Goal: Download file/media

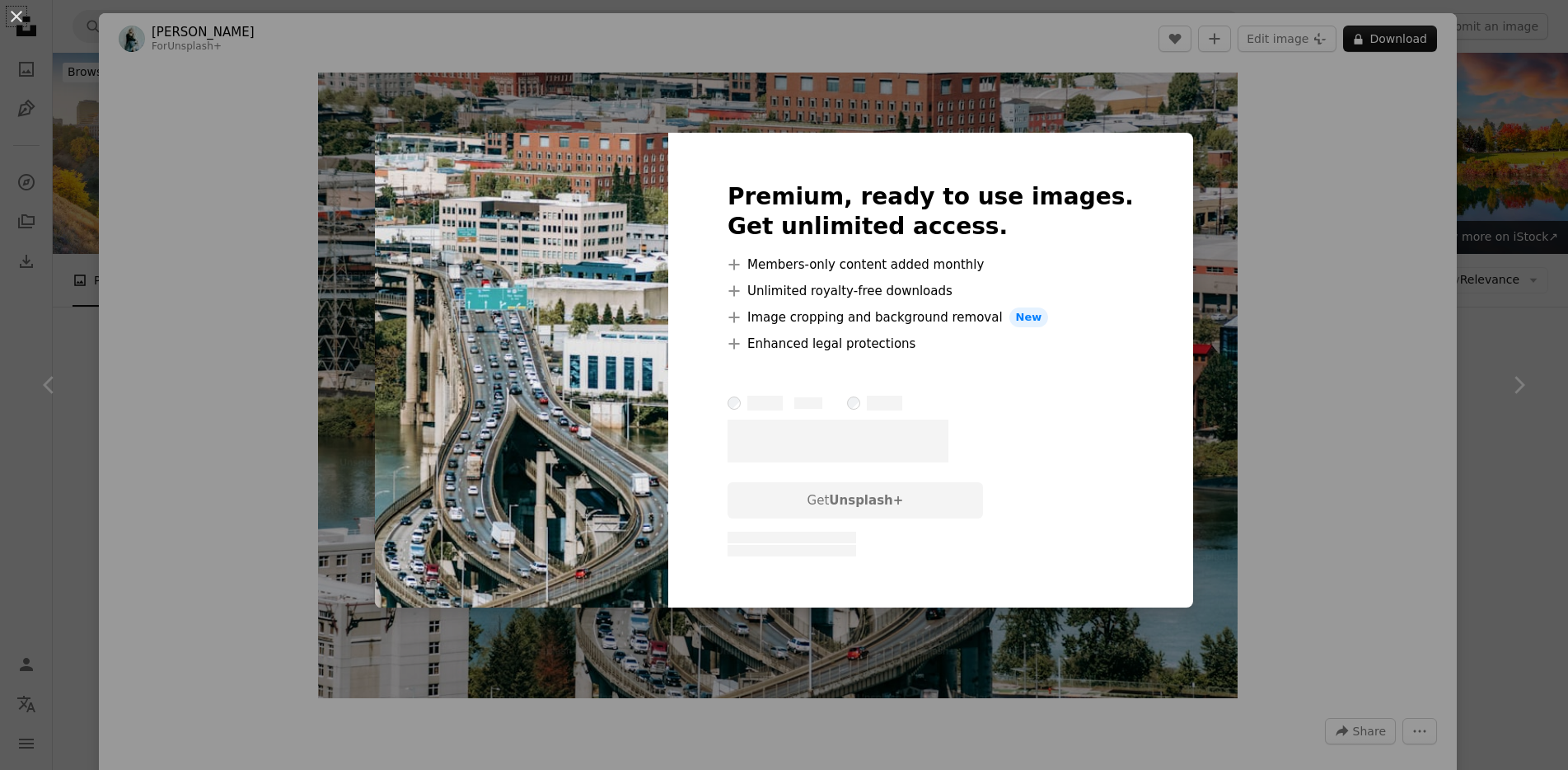
scroll to position [925, 0]
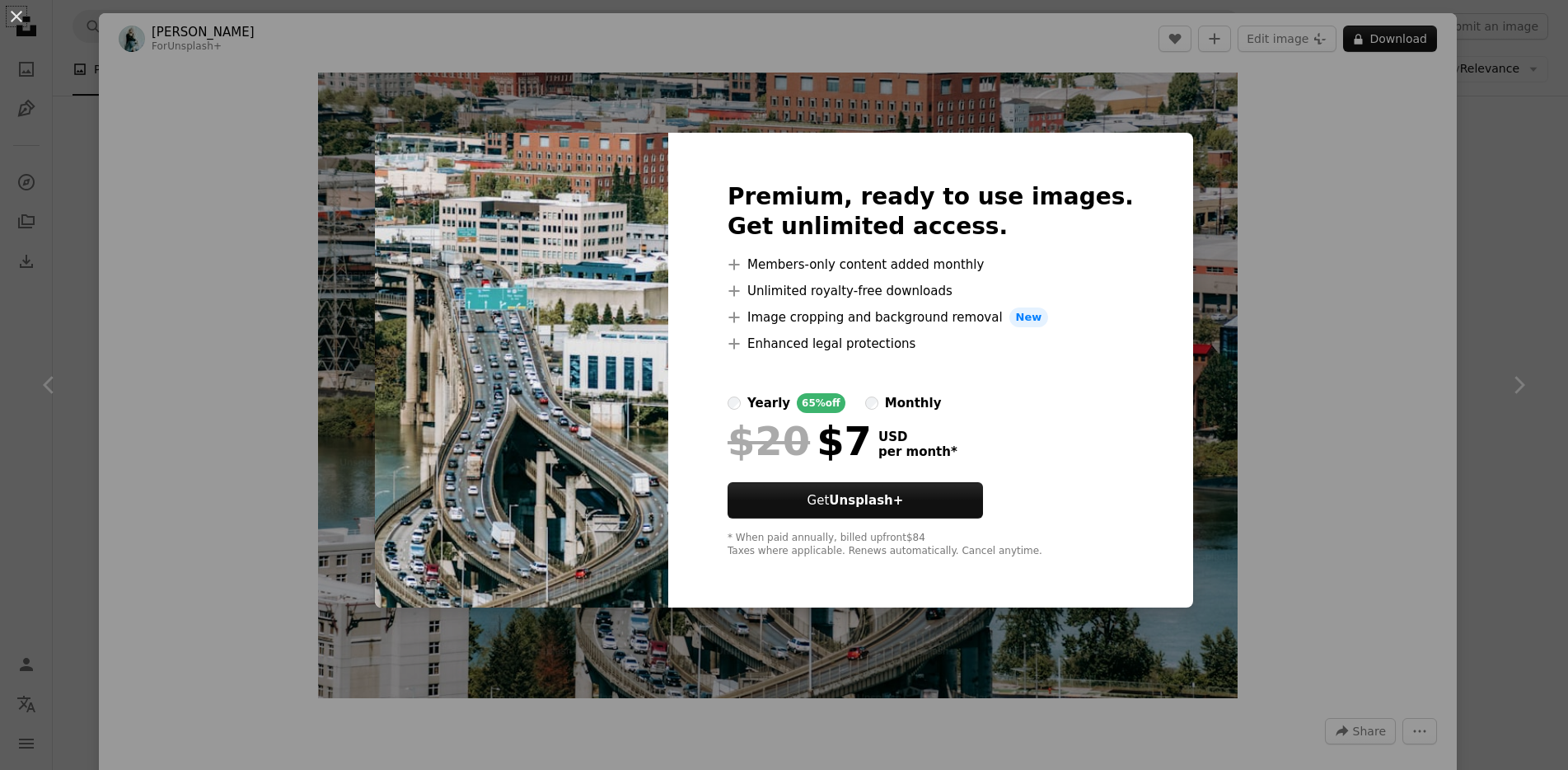
click at [117, 355] on div "An X shape Premium, ready to use images. Get unlimited access. A plus sign Memb…" at bounding box center [784, 385] width 1568 height 770
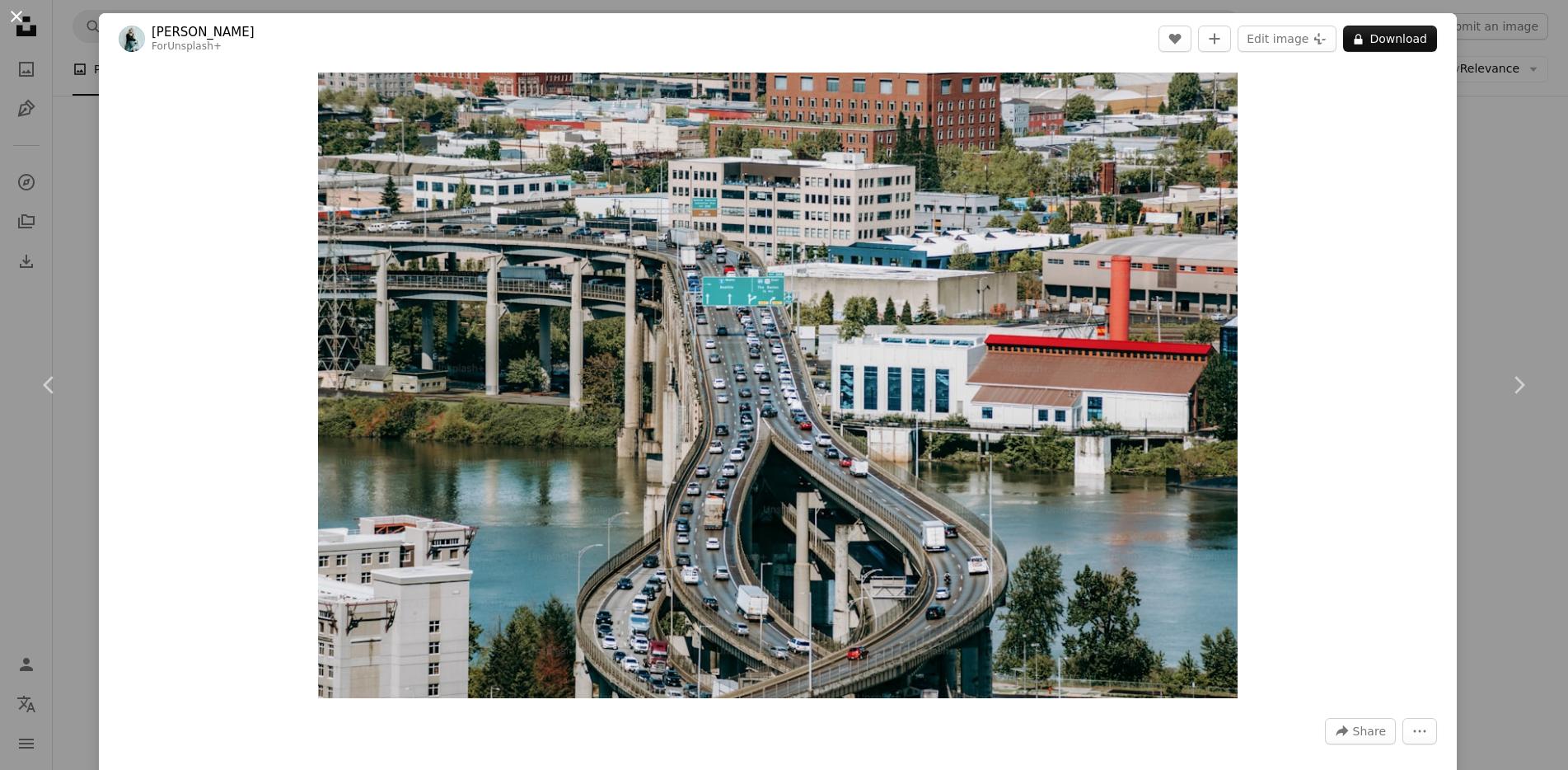
click at [15, 17] on button "An X shape" at bounding box center [17, 17] width 20 height 20
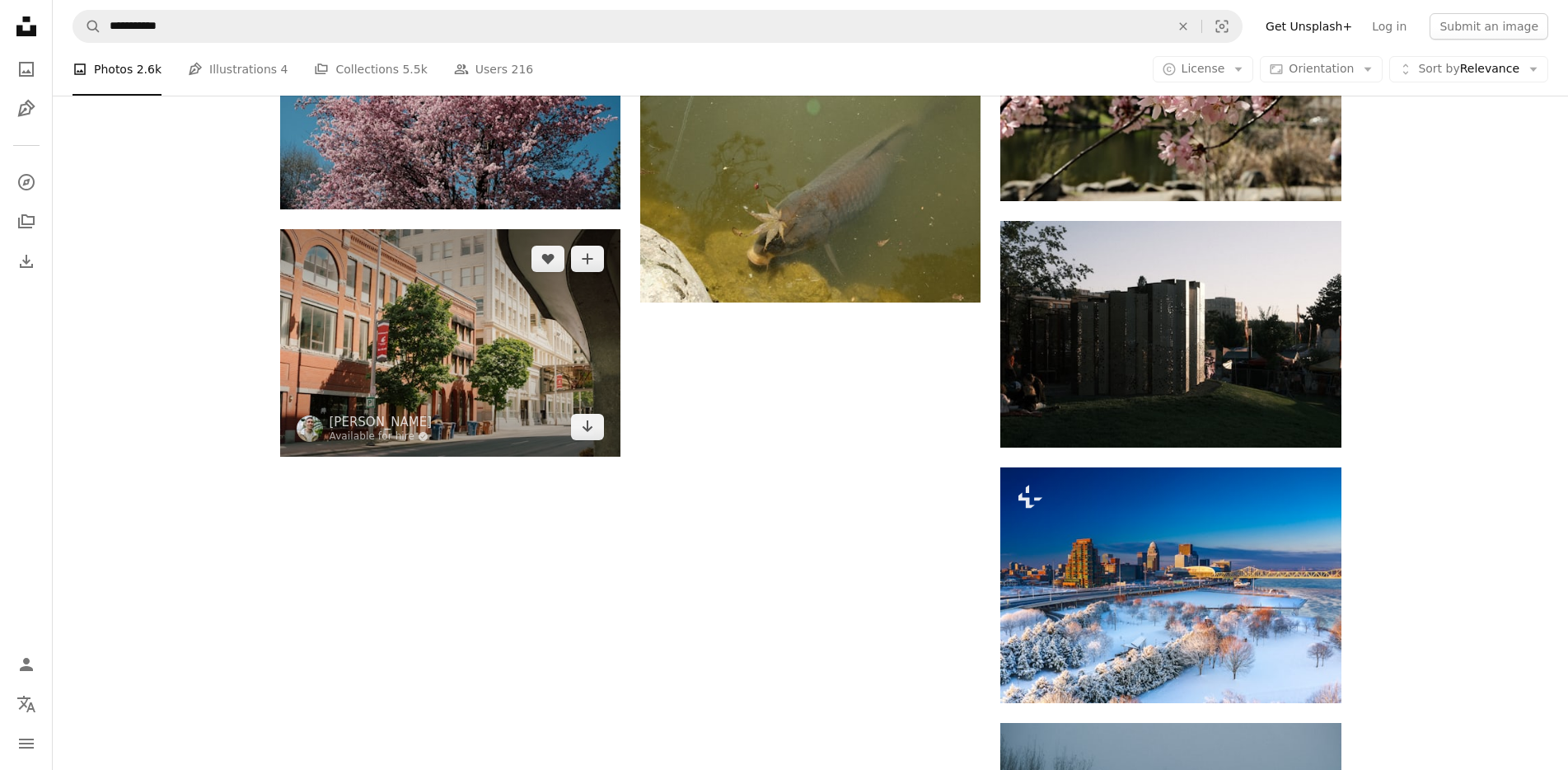
scroll to position [1933, 0]
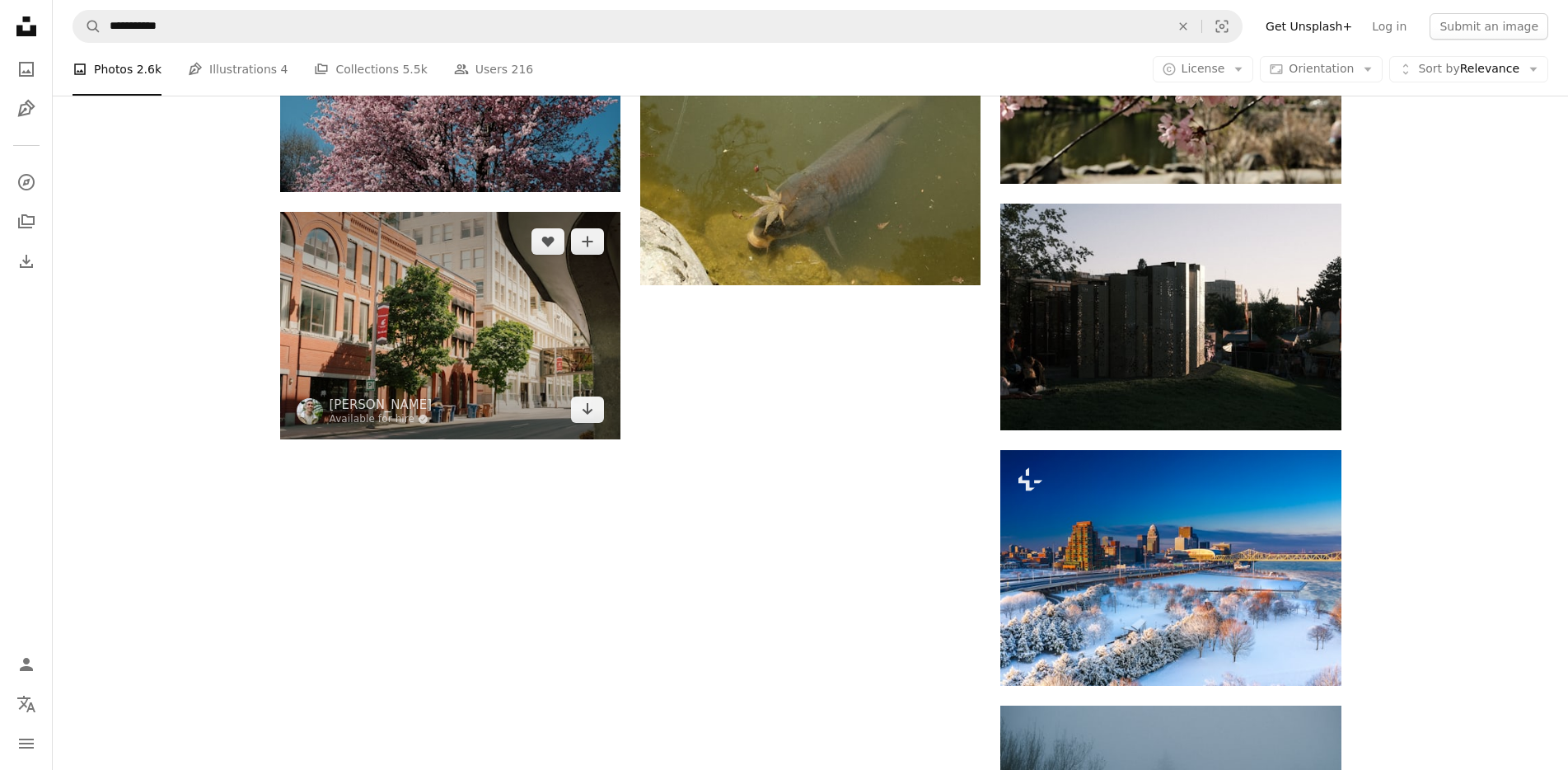
click at [428, 335] on img at bounding box center [450, 325] width 340 height 227
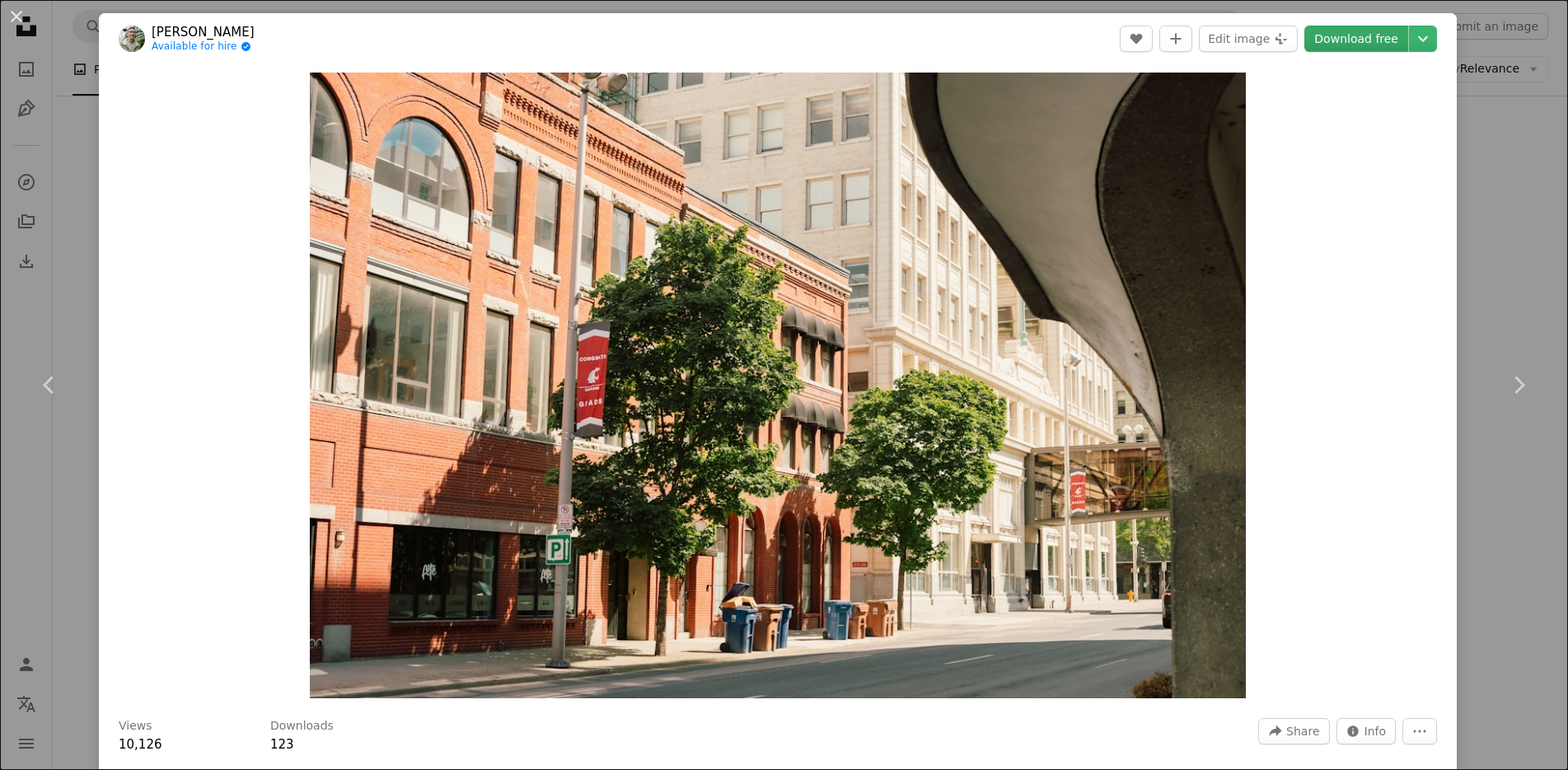
click at [1369, 33] on link "Download free" at bounding box center [1356, 38] width 104 height 26
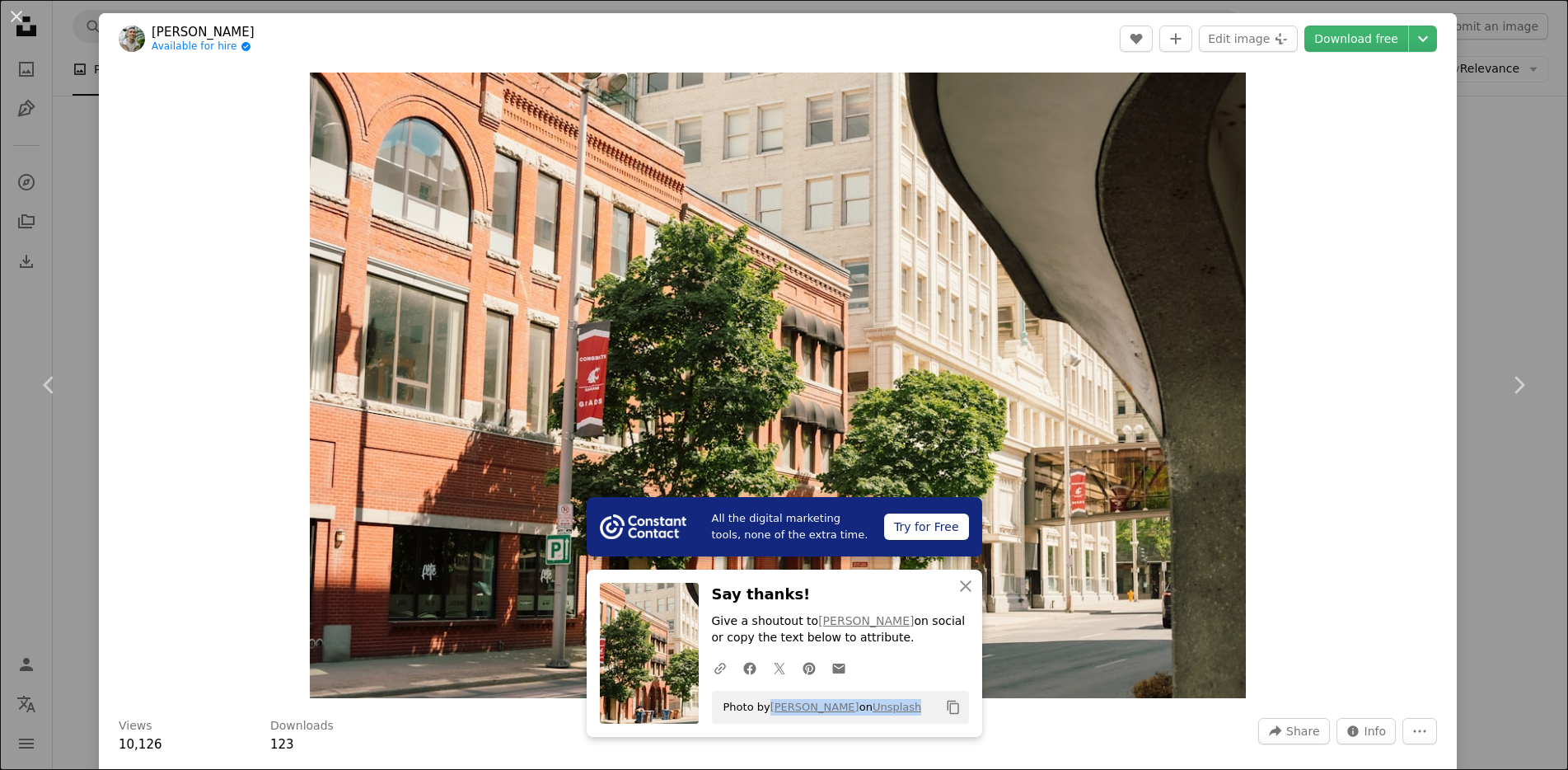
drag, startPoint x: 879, startPoint y: 705, endPoint x: 770, endPoint y: 714, distance: 109.4
click at [770, 714] on div "Photo by [PERSON_NAME] on Unsplash Copy content" at bounding box center [840, 707] width 257 height 33
copy span "[PERSON_NAME] on Unsplash"
click at [19, 17] on button "An X shape" at bounding box center [17, 17] width 20 height 20
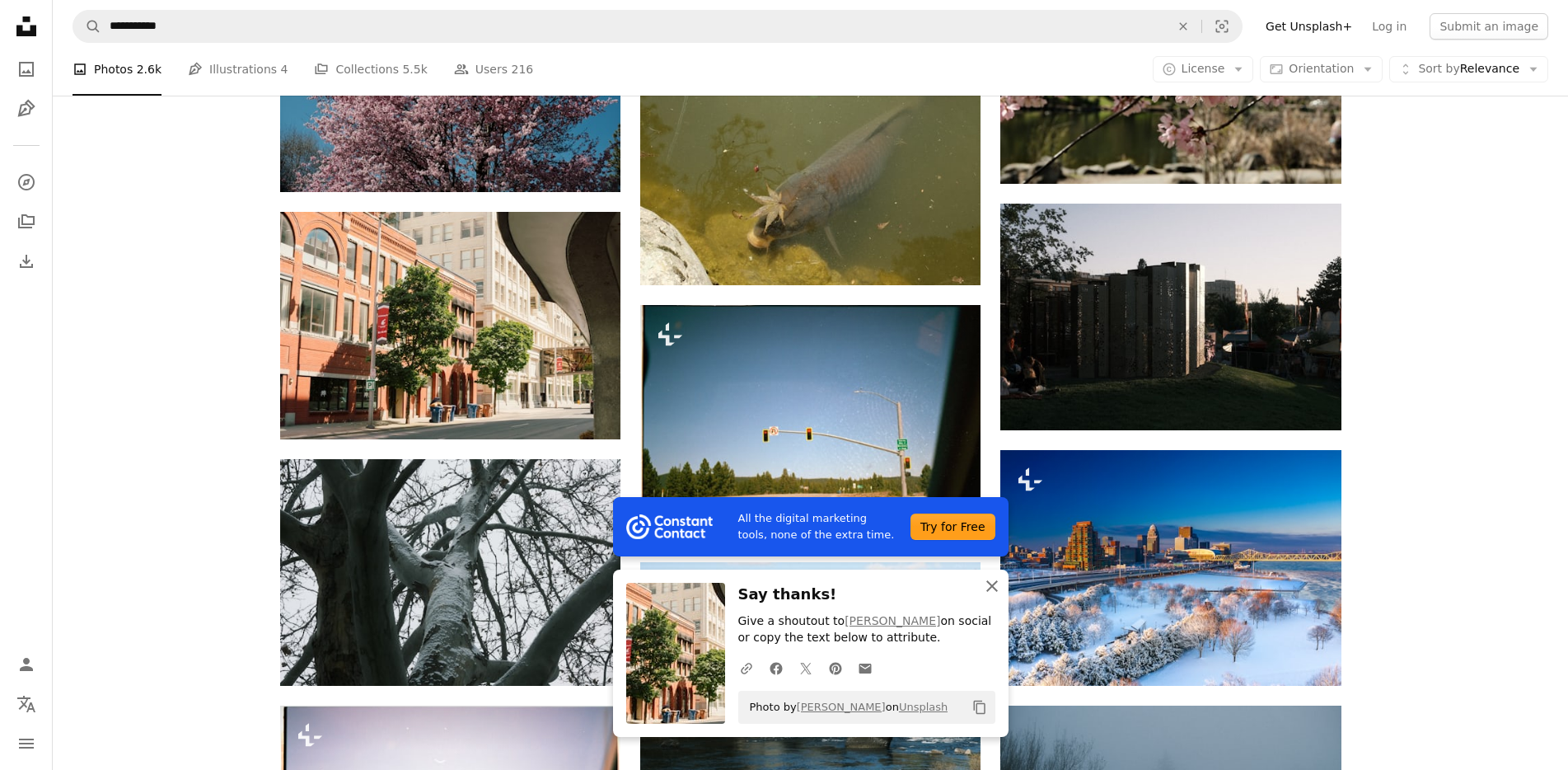
click at [999, 587] on icon "An X shape" at bounding box center [992, 586] width 20 height 20
